Goal: Task Accomplishment & Management: Manage account settings

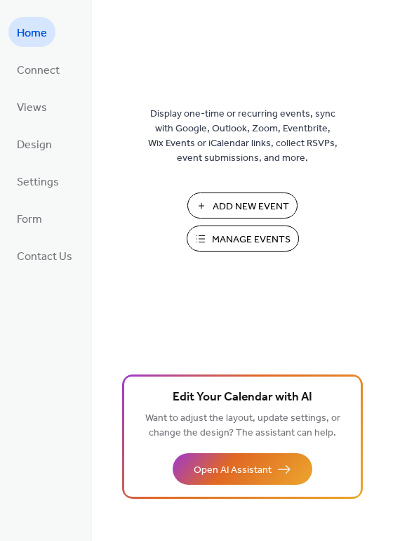
click at [245, 237] on span "Manage Events" at bounding box center [251, 240] width 79 height 15
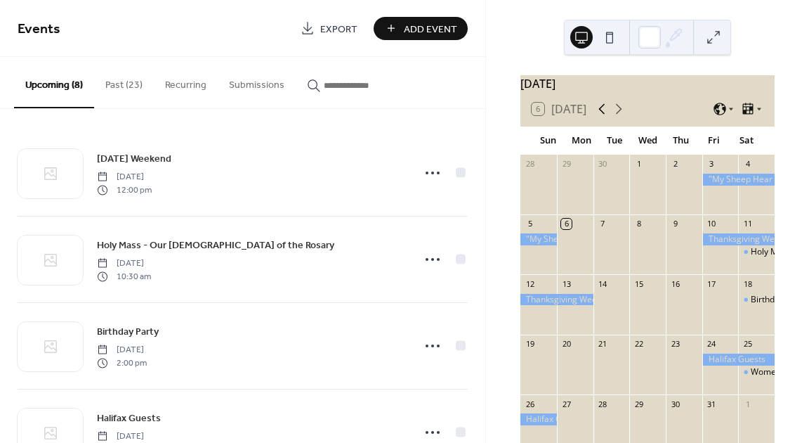
click at [600, 117] on icon at bounding box center [602, 108] width 17 height 17
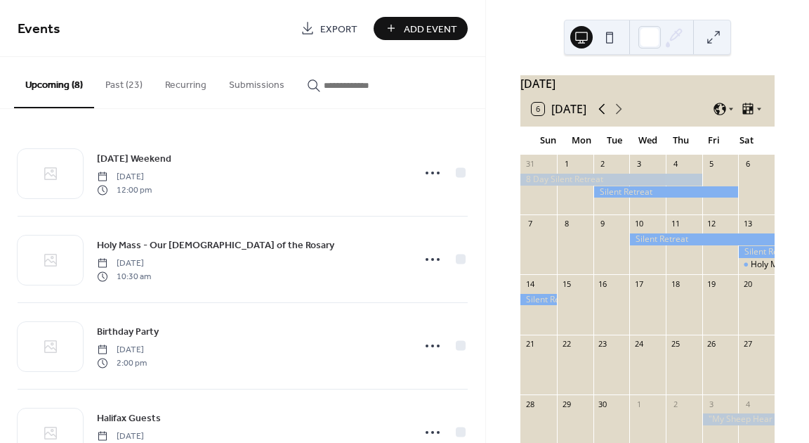
click at [600, 117] on icon at bounding box center [602, 108] width 17 height 17
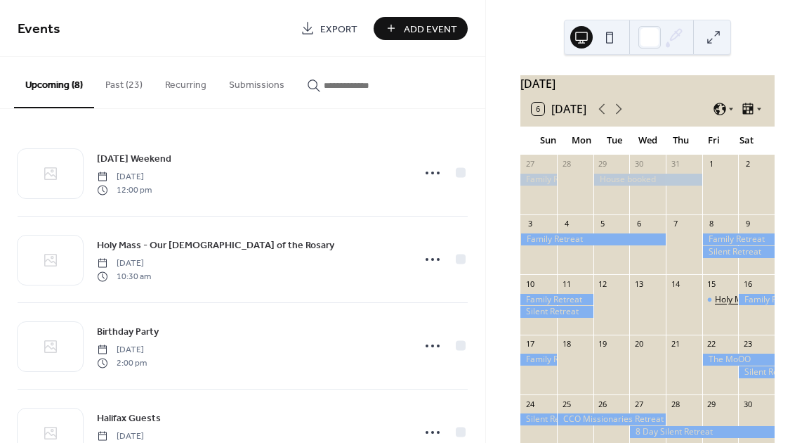
click at [716, 306] on div "Holy Mass" at bounding box center [735, 300] width 41 height 12
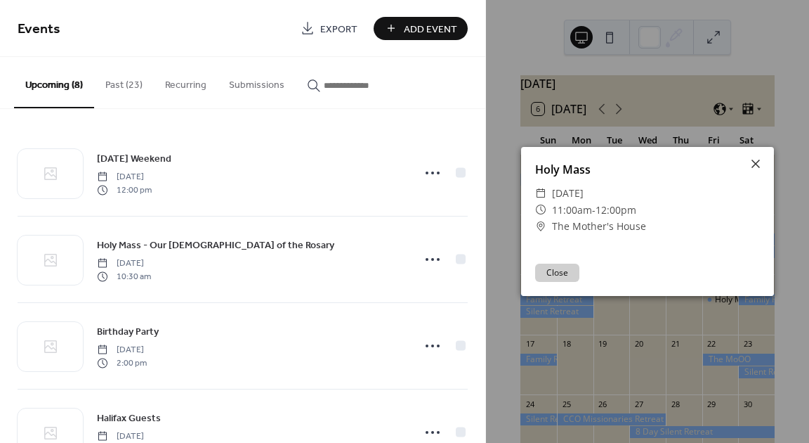
click at [741, 309] on div "Holy Mass ​ [DATE] ​ 11:00am - 12:00pm ​ The Mother's House Close" at bounding box center [647, 221] width 323 height 443
click at [745, 319] on div "Holy Mass ​ [DATE] ​ 11:00am - 12:00pm ​ The Mother's House Close" at bounding box center [647, 221] width 323 height 443
click at [755, 165] on icon at bounding box center [756, 164] width 8 height 8
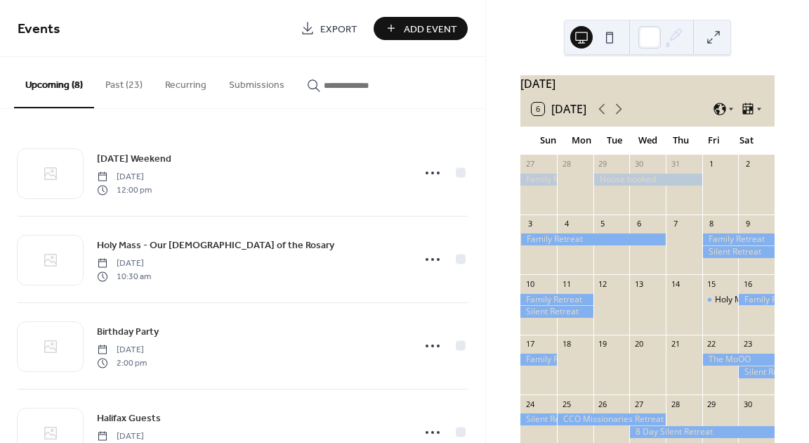
click at [743, 304] on div at bounding box center [757, 300] width 37 height 12
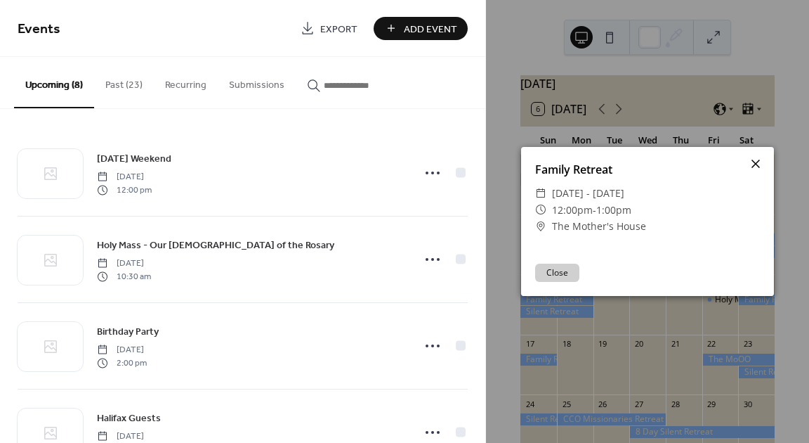
click at [756, 164] on icon at bounding box center [756, 164] width 8 height 8
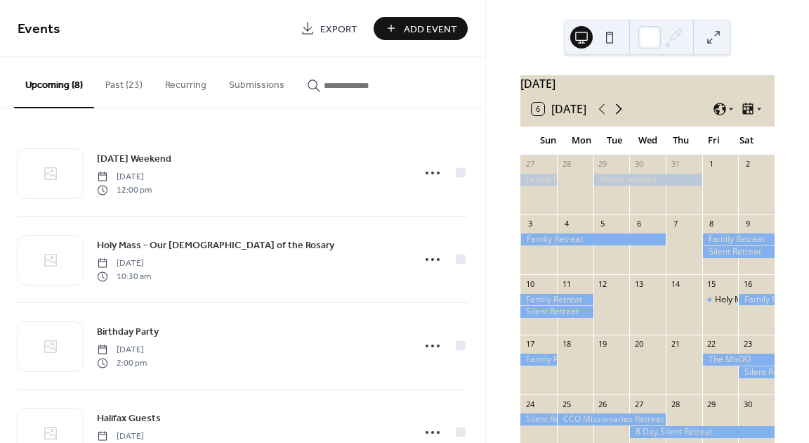
click at [622, 117] on icon at bounding box center [619, 108] width 17 height 17
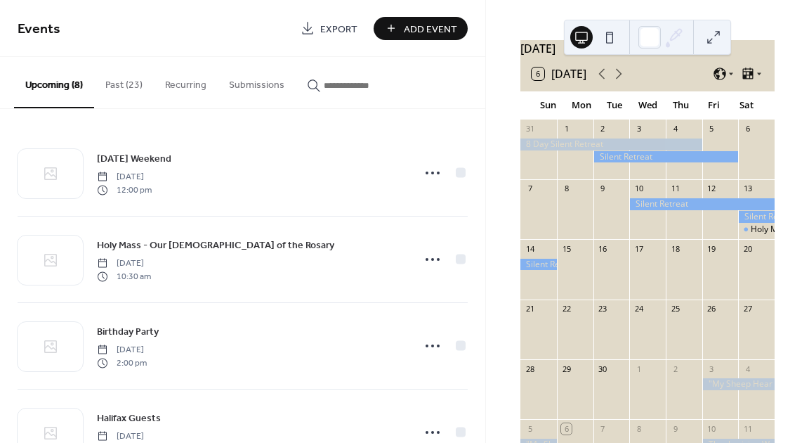
scroll to position [37, 0]
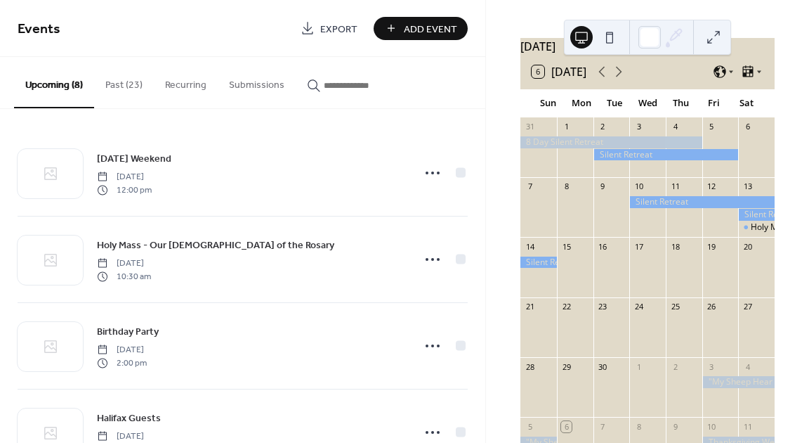
click at [745, 221] on div at bounding box center [757, 215] width 37 height 12
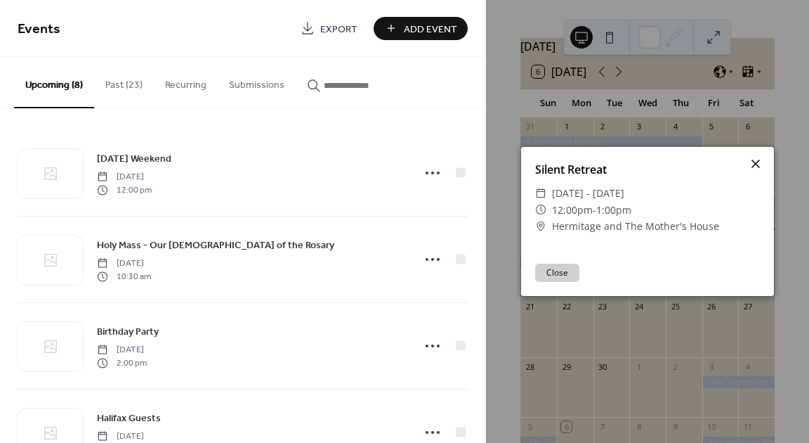
click at [752, 163] on icon at bounding box center [756, 163] width 17 height 17
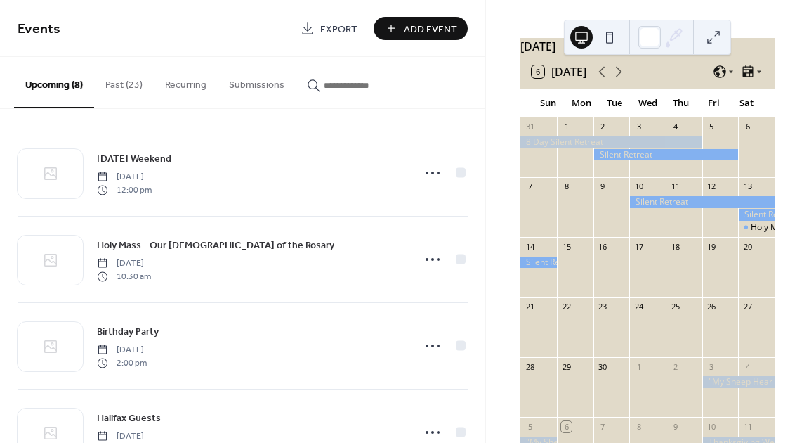
click at [712, 208] on div at bounding box center [702, 202] width 145 height 12
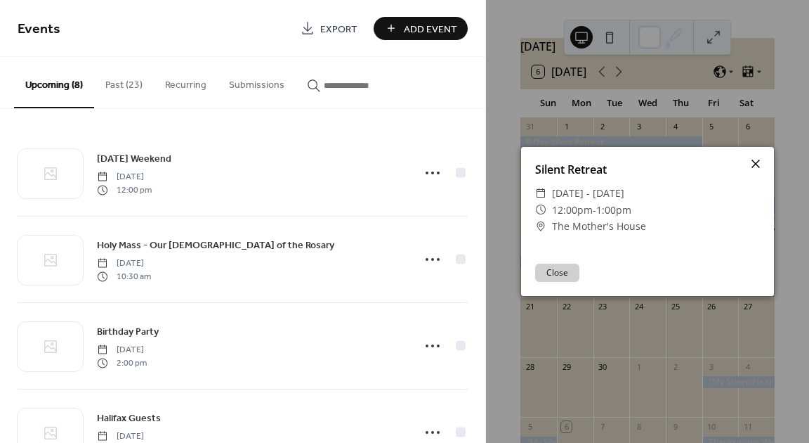
click at [757, 162] on icon at bounding box center [756, 163] width 17 height 17
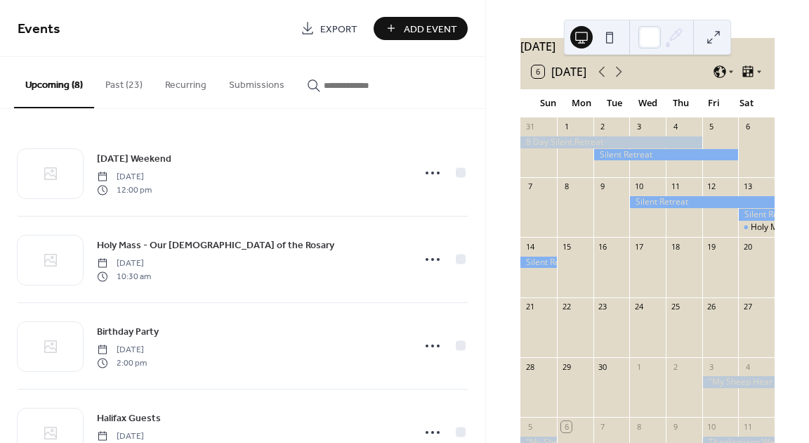
click at [720, 388] on div at bounding box center [739, 382] width 72 height 12
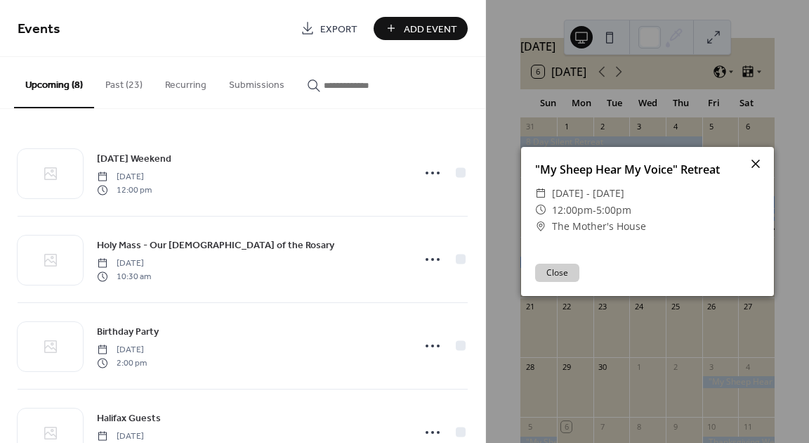
click at [757, 164] on icon at bounding box center [756, 164] width 8 height 8
